Goal: Communication & Community: Answer question/provide support

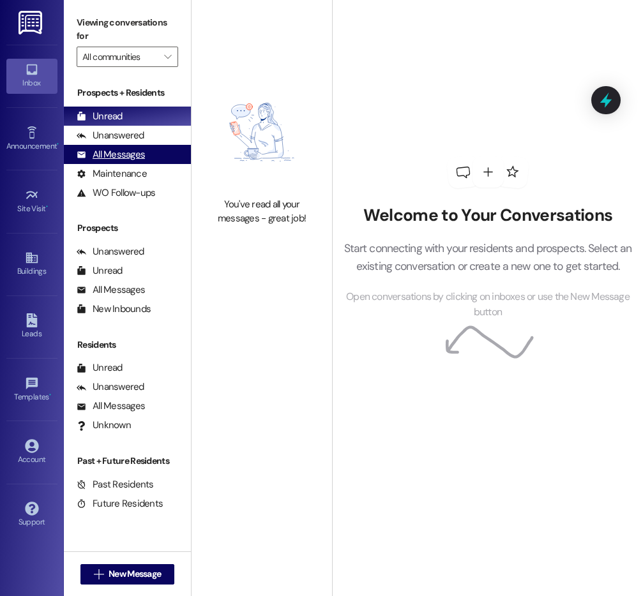
click at [108, 147] on div "All Messages (undefined)" at bounding box center [127, 154] width 127 height 19
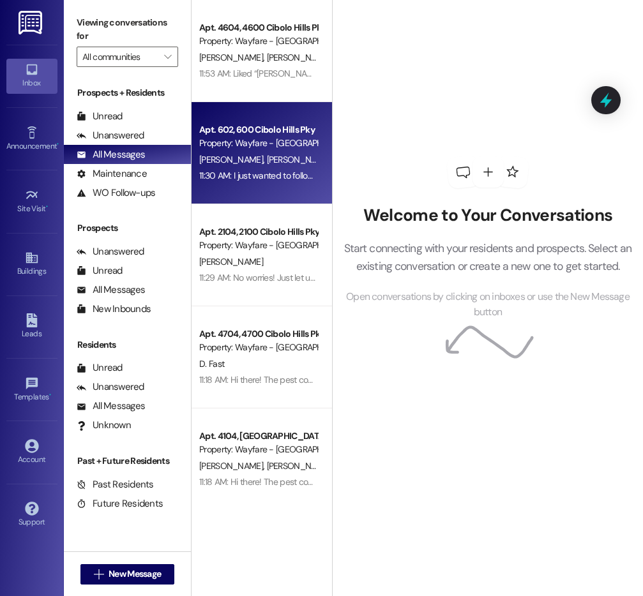
click at [267, 168] on div "11:30 AM: I just wanted to follow up regarding the lease we signed. Could you p…" at bounding box center [258, 176] width 121 height 16
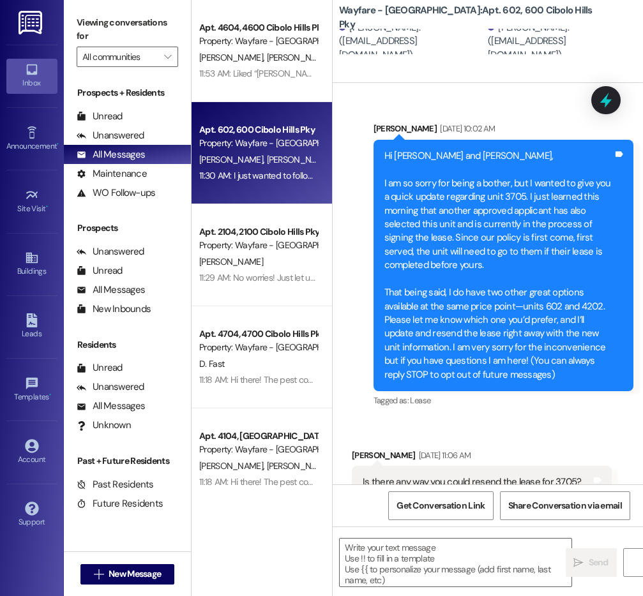
scroll to position [1419, 0]
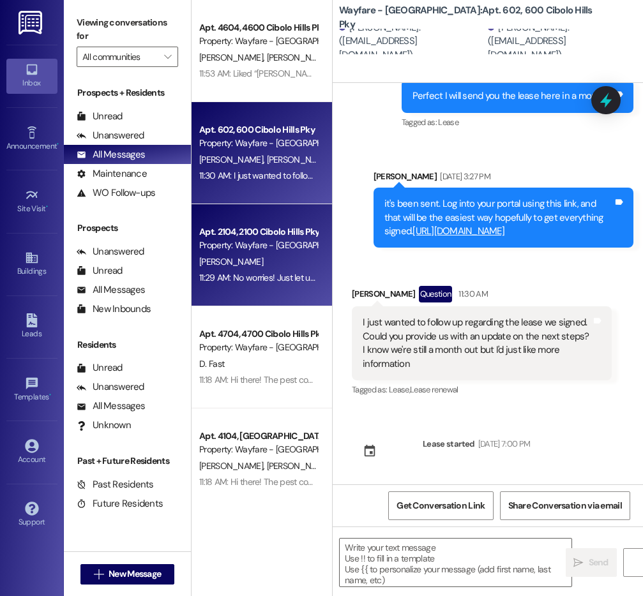
click at [268, 253] on div "Apt. 2104, [GEOGRAPHIC_DATA] Pky Property: Wayfare - [GEOGRAPHIC_DATA] [PERSON_…" at bounding box center [262, 255] width 140 height 102
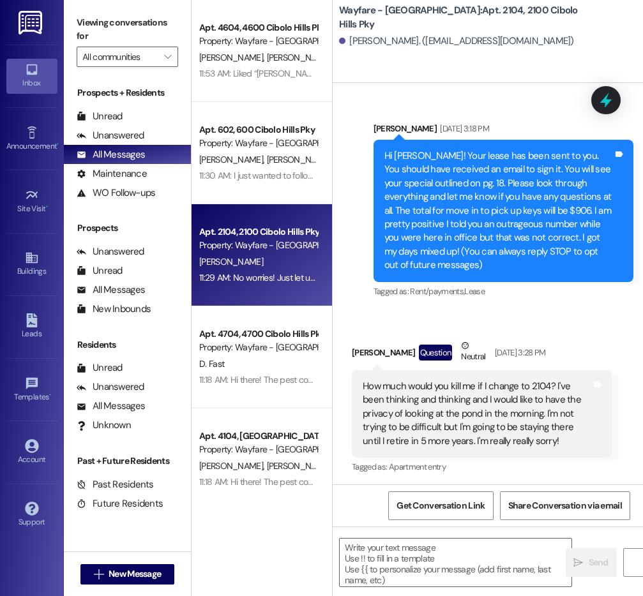
scroll to position [7809, 0]
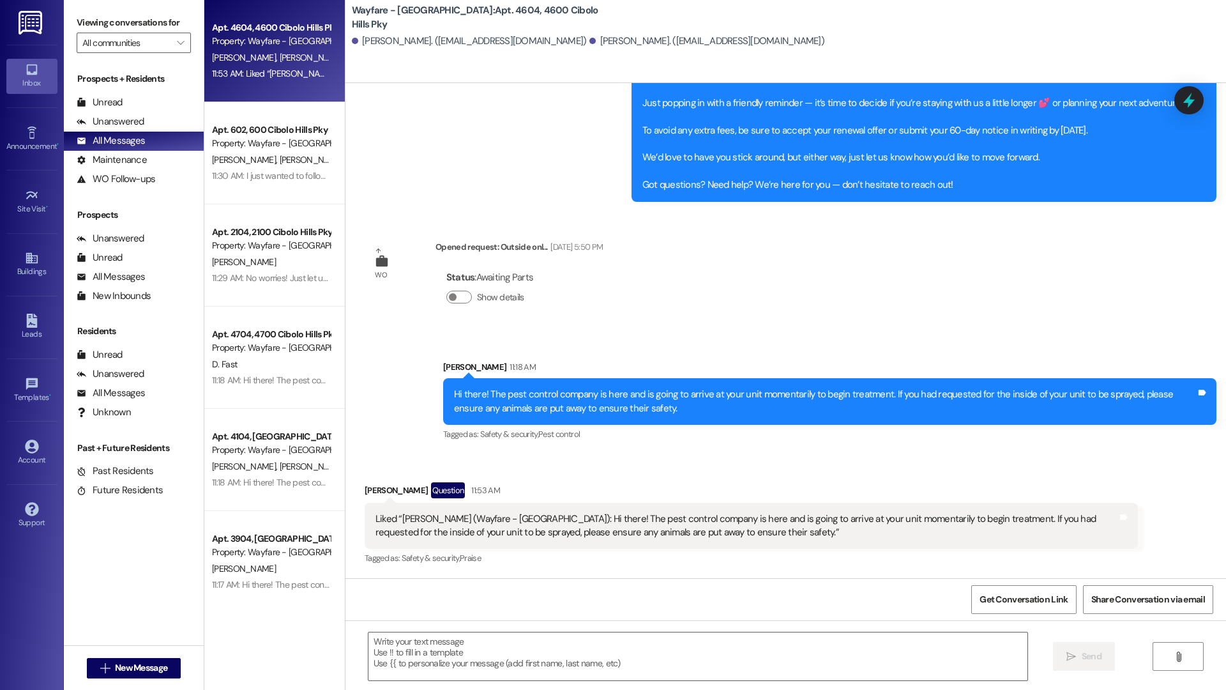
scroll to position [14226, 0]
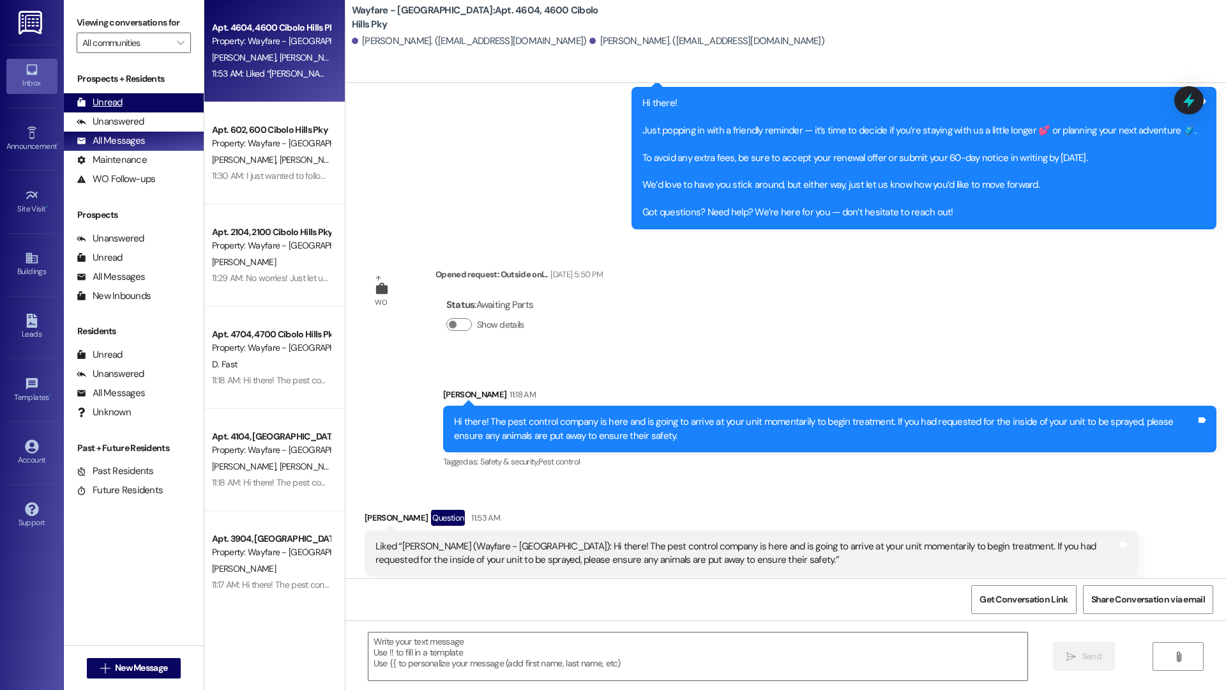
click at [146, 96] on div "Unread (0)" at bounding box center [134, 102] width 140 height 19
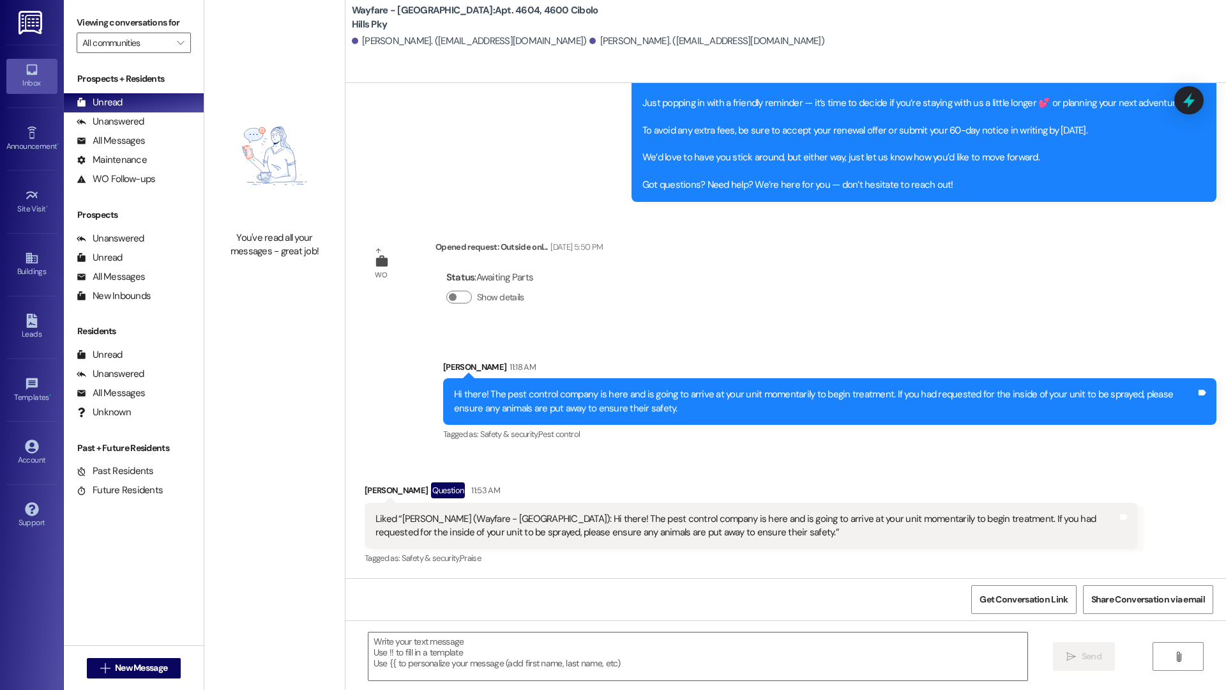
scroll to position [14226, 0]
